Goal: Task Accomplishment & Management: Manage account settings

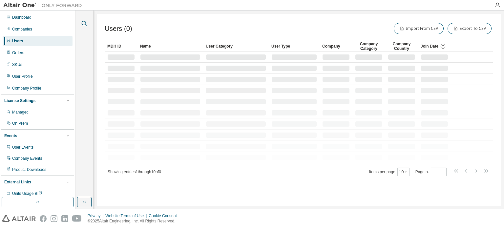
click at [83, 21] on icon "button" at bounding box center [85, 24] width 6 height 6
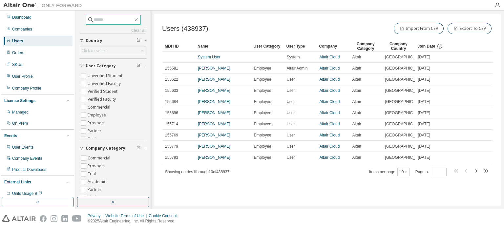
click at [110, 22] on input "text" at bounding box center [113, 19] width 39 height 7
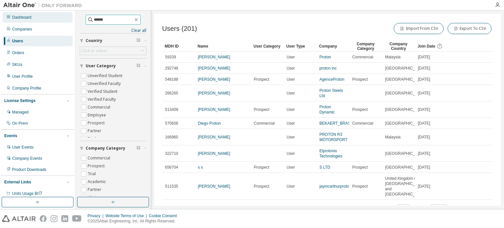
drag, startPoint x: 112, startPoint y: 18, endPoint x: 50, endPoint y: 19, distance: 62.0
click at [51, 19] on div "Dashboard Companies Users Orders SKUs User Profile Company Profile License Sett…" at bounding box center [252, 109] width 504 height 198
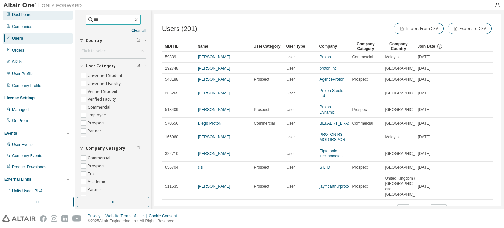
scroll to position [4, 0]
drag, startPoint x: 107, startPoint y: 17, endPoint x: 55, endPoint y: 17, distance: 52.1
click at [55, 17] on div "Dashboard Companies Users Orders SKUs User Profile Company Profile License Sett…" at bounding box center [252, 109] width 504 height 198
paste input "**********"
type input "**********"
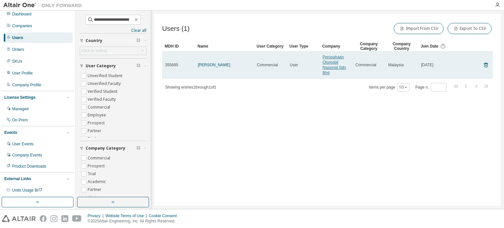
click at [329, 67] on link "Perusahaan Otomobil Nasional Sdn Bhd" at bounding box center [333, 65] width 23 height 20
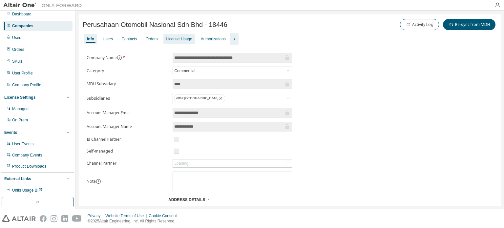
click at [180, 38] on div "License Usage" at bounding box center [179, 38] width 26 height 5
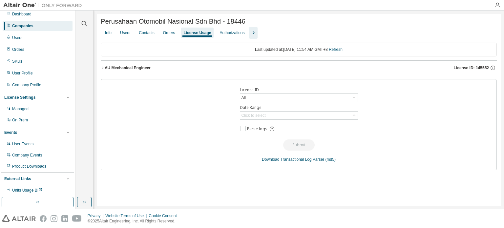
click at [101, 65] on button "AU Mechanical Engineer License ID: 145552" at bounding box center [299, 68] width 396 height 14
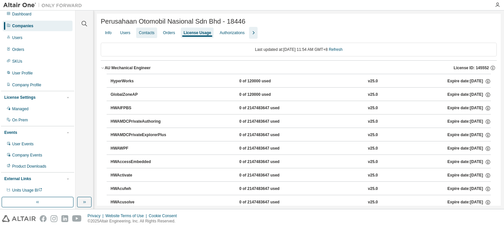
click at [146, 35] on div "Contacts" at bounding box center [146, 32] width 15 height 5
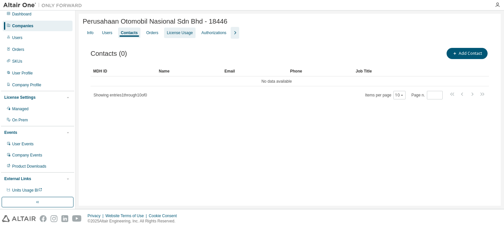
click at [180, 38] on div "License Usage" at bounding box center [179, 33] width 31 height 10
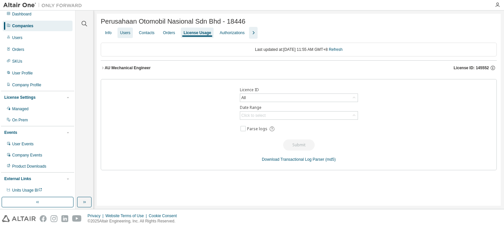
click at [126, 34] on div "Users" at bounding box center [125, 32] width 10 height 5
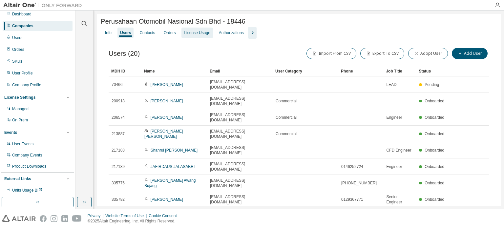
click at [201, 34] on div "License Usage" at bounding box center [197, 32] width 26 height 5
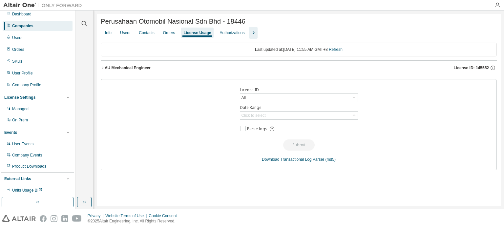
click at [104, 68] on icon "button" at bounding box center [103, 68] width 4 height 4
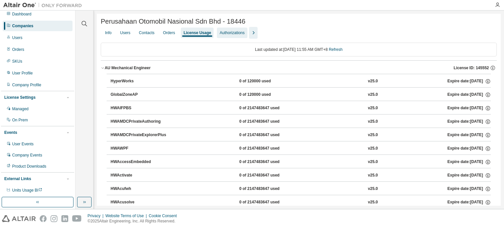
click at [231, 35] on div "Authorizations" at bounding box center [231, 32] width 25 height 5
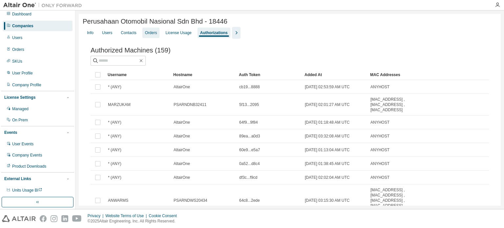
click at [154, 35] on div "Orders" at bounding box center [151, 32] width 12 height 5
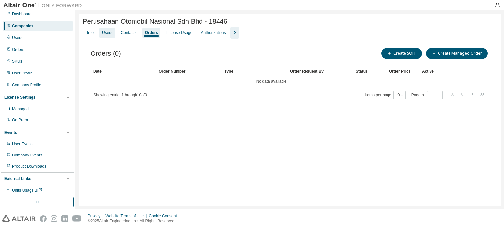
click at [104, 37] on div "Users" at bounding box center [106, 33] width 15 height 10
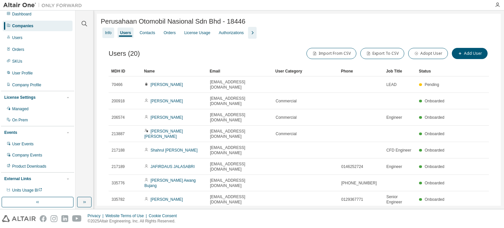
click at [108, 32] on div "Info" at bounding box center [108, 32] width 7 height 5
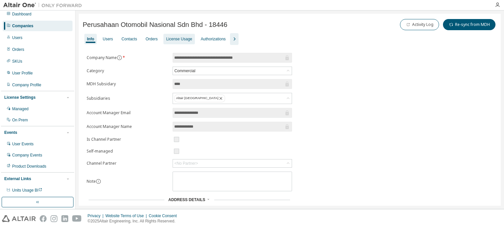
click at [183, 40] on div "License Usage" at bounding box center [179, 38] width 26 height 5
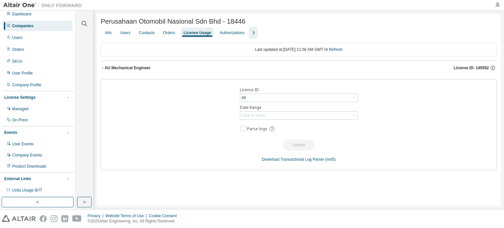
click at [114, 68] on div "AU Mechanical Engineer" at bounding box center [128, 67] width 46 height 5
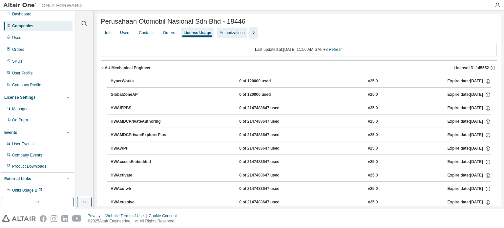
click at [217, 34] on div "Authorizations" at bounding box center [232, 33] width 30 height 10
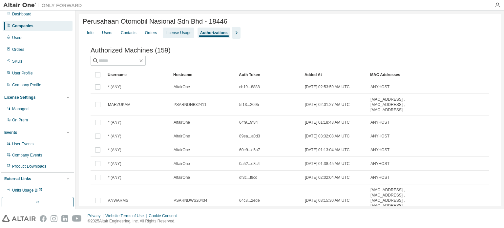
click at [178, 33] on div "License Usage" at bounding box center [178, 32] width 26 height 5
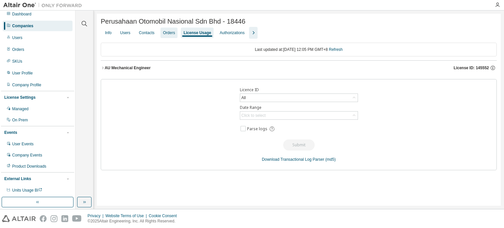
click at [166, 35] on div "Orders" at bounding box center [169, 32] width 12 height 5
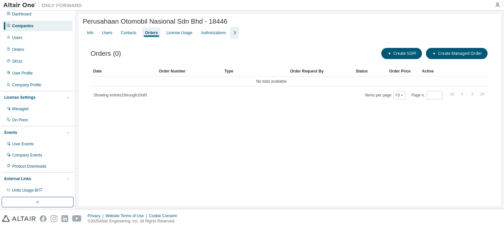
click at [25, 27] on div "Companies" at bounding box center [22, 25] width 21 height 5
